Goal: Find contact information: Find contact information

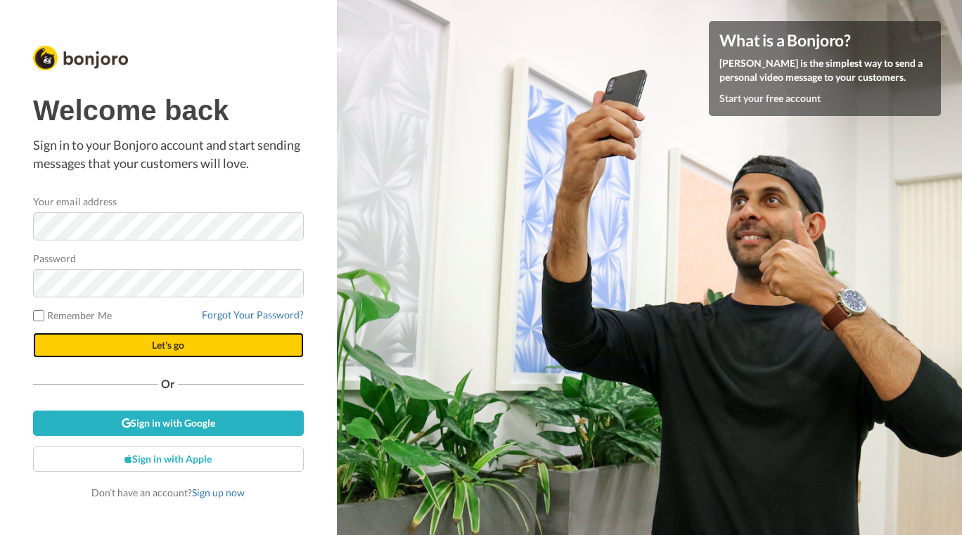
click at [185, 353] on button "Let's go" at bounding box center [168, 345] width 271 height 25
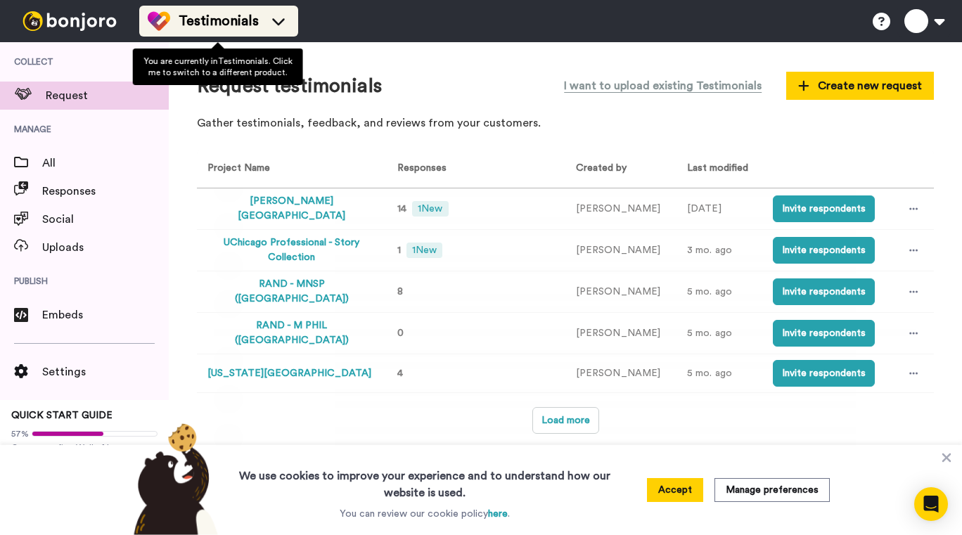
click at [260, 9] on li "Testimonials" at bounding box center [218, 21] width 159 height 31
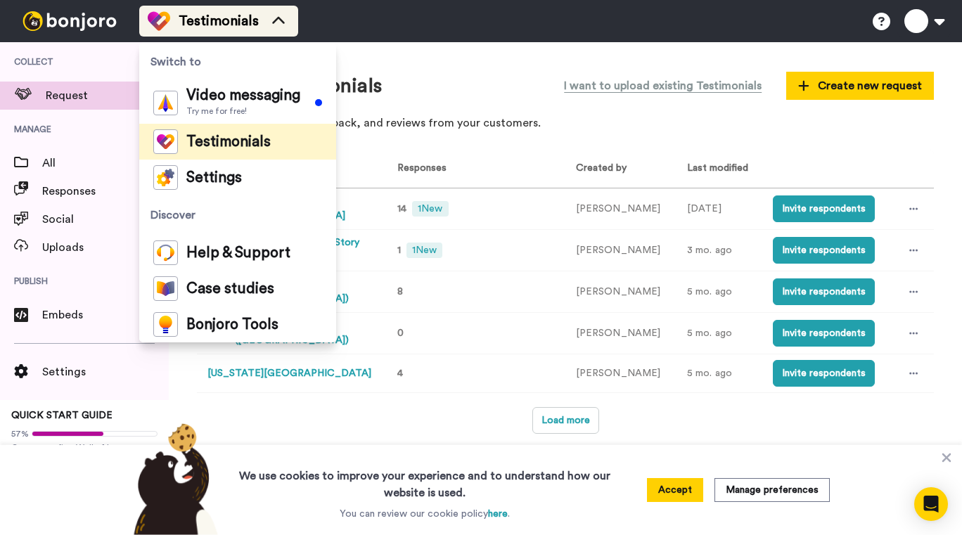
click at [260, 9] on li "Testimonials" at bounding box center [218, 21] width 159 height 31
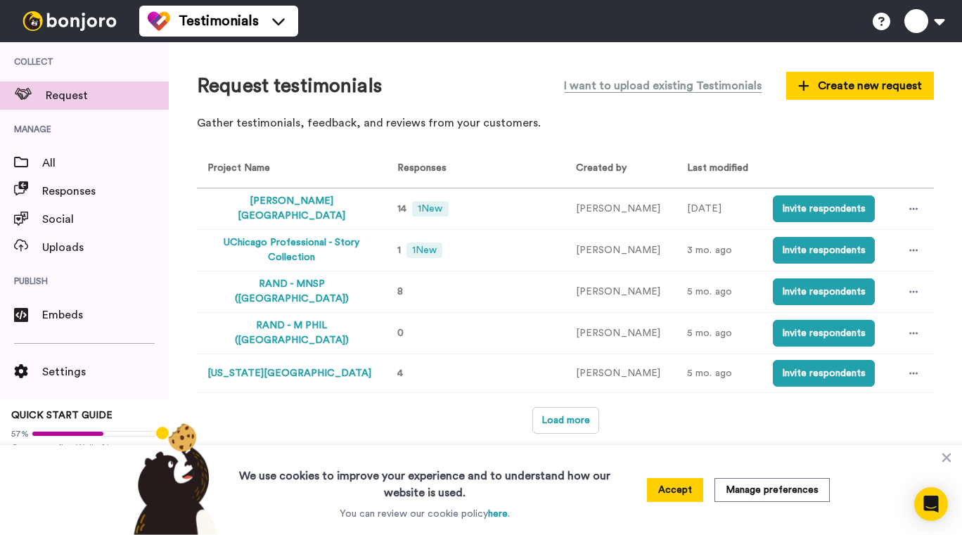
click at [253, 210] on button "Warren Wilson College" at bounding box center [291, 209] width 168 height 30
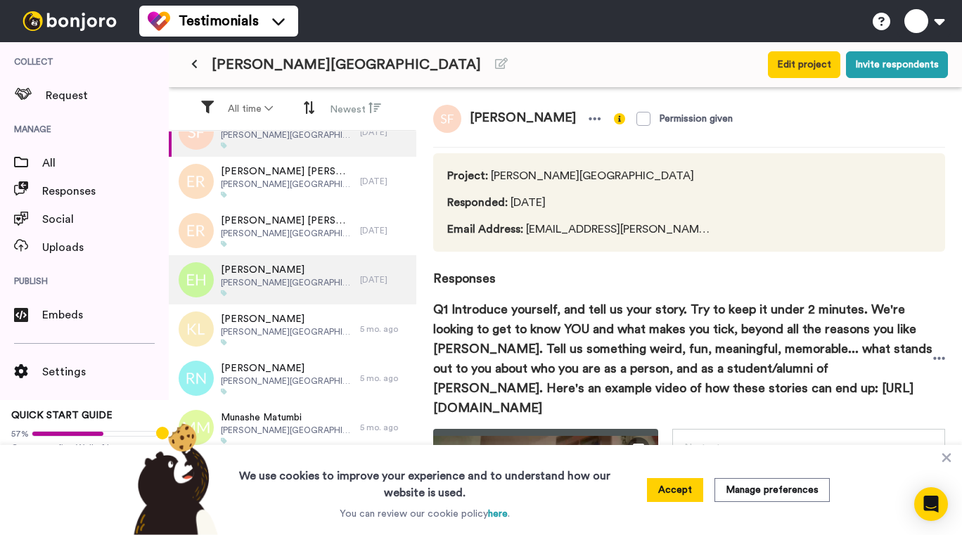
scroll to position [39, 0]
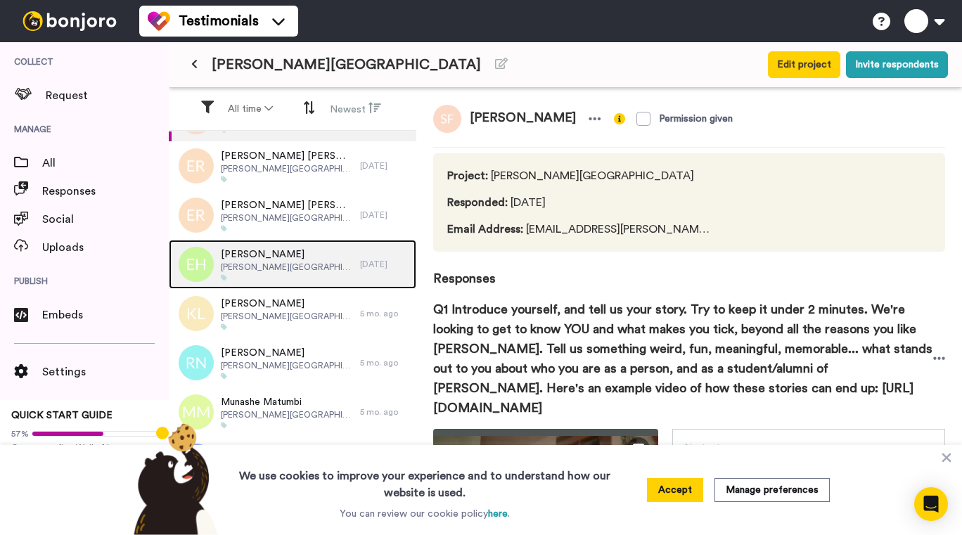
click at [323, 271] on div "Eliot Heminway Warren Wilson College" at bounding box center [264, 264] width 191 height 49
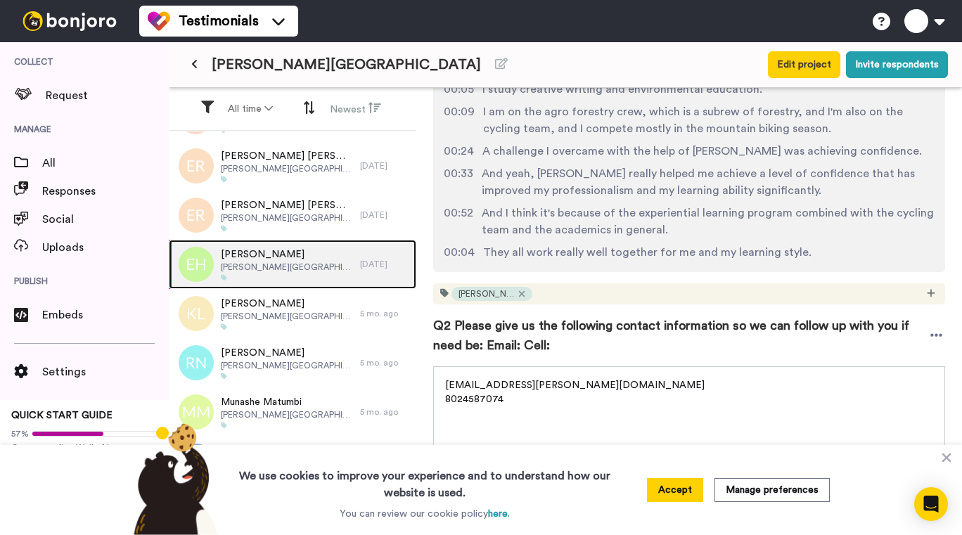
scroll to position [634, 0]
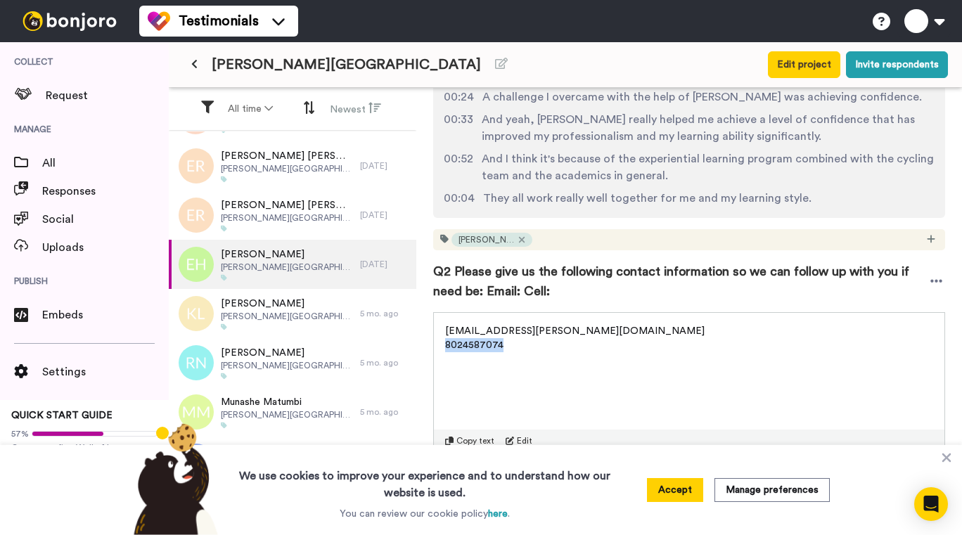
drag, startPoint x: 514, startPoint y: 342, endPoint x: 447, endPoint y: 345, distance: 67.6
click at [447, 345] on p "8024587074" at bounding box center [689, 345] width 488 height 14
copy span "8024587074"
